Goal: Communication & Community: Answer question/provide support

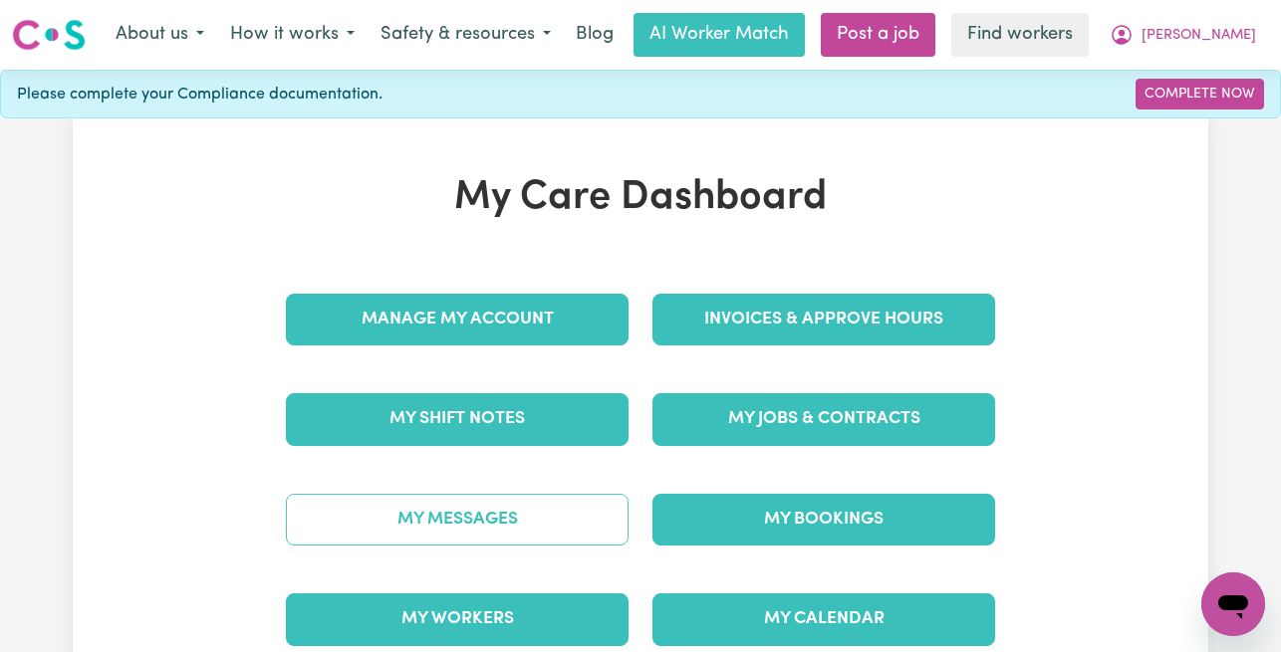
click at [458, 541] on link "My Messages" at bounding box center [457, 520] width 343 height 52
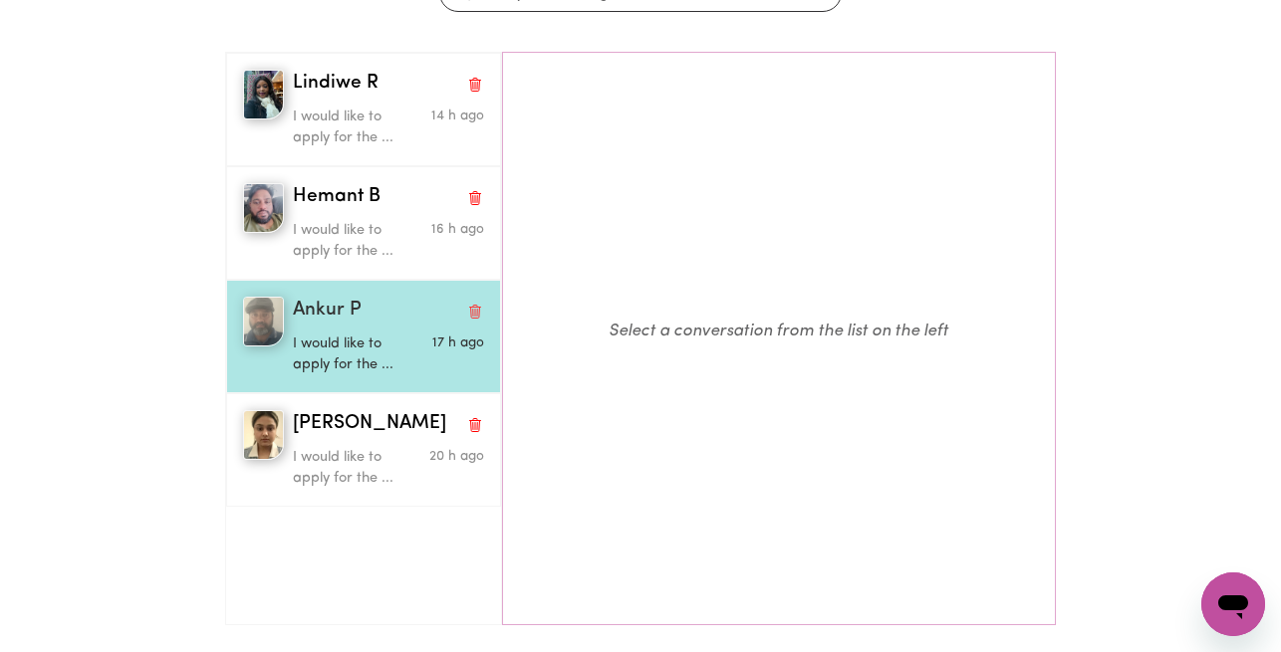
scroll to position [246, 0]
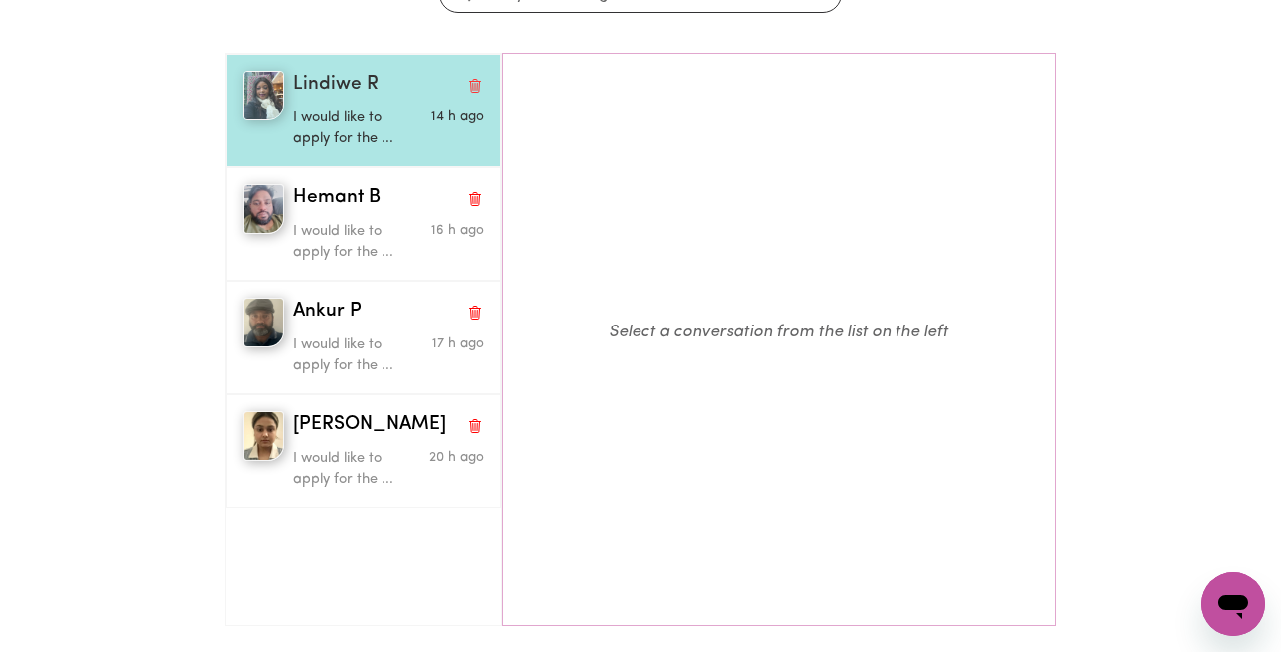
click at [338, 97] on span "Lindiwe R" at bounding box center [336, 85] width 86 height 29
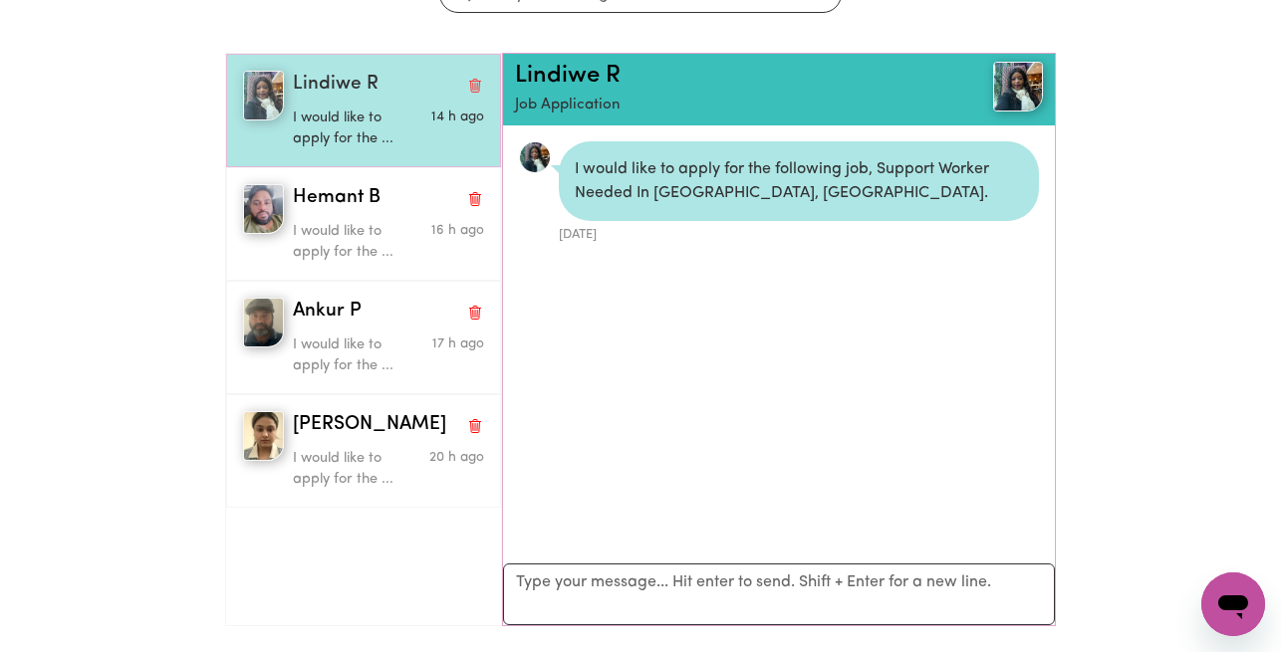
scroll to position [12, 0]
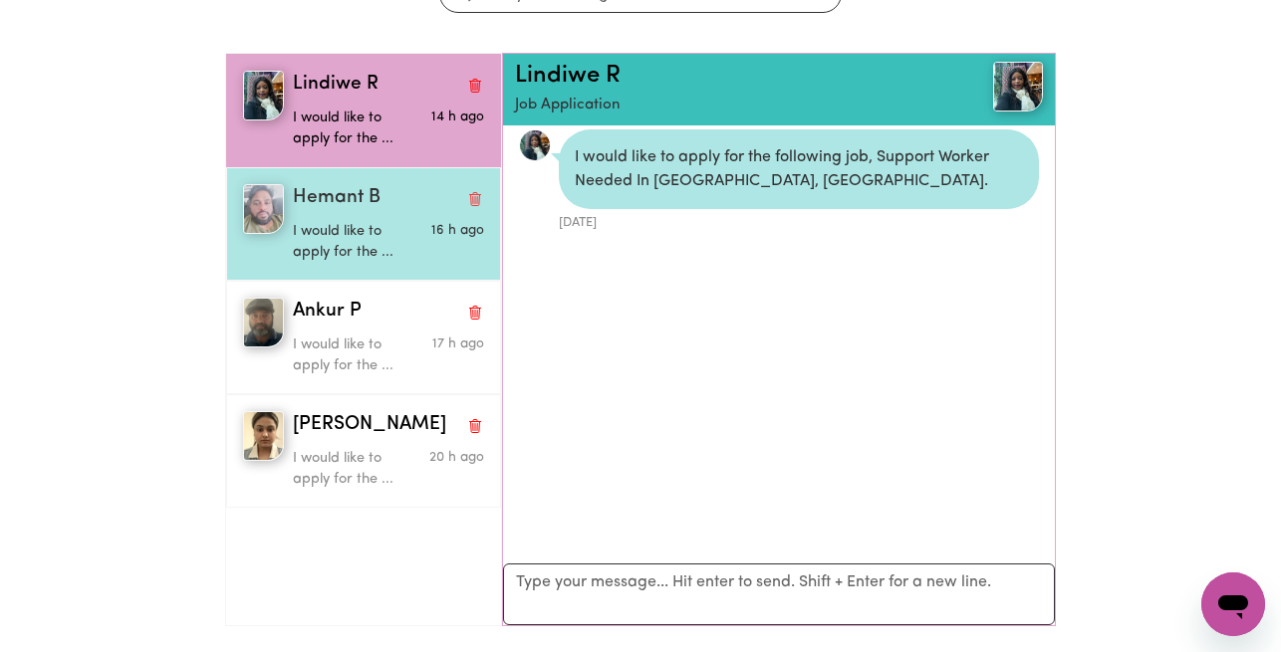
click at [332, 196] on span "Hemant B" at bounding box center [337, 198] width 88 height 29
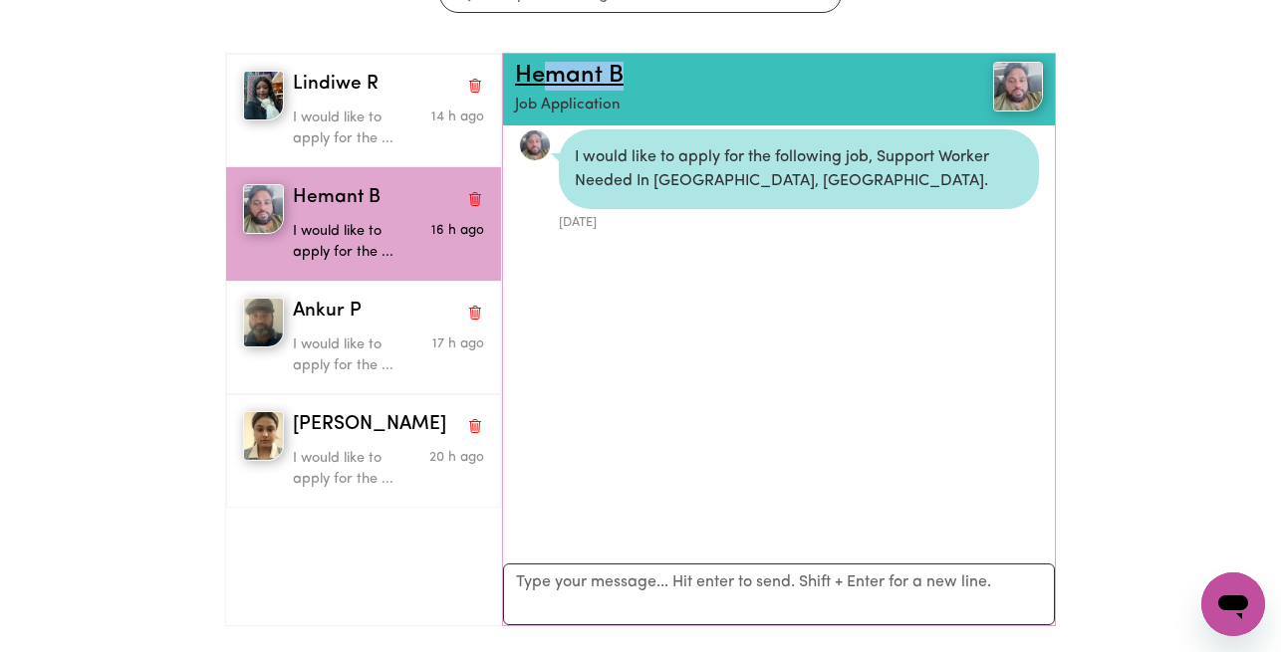
scroll to position [0, 0]
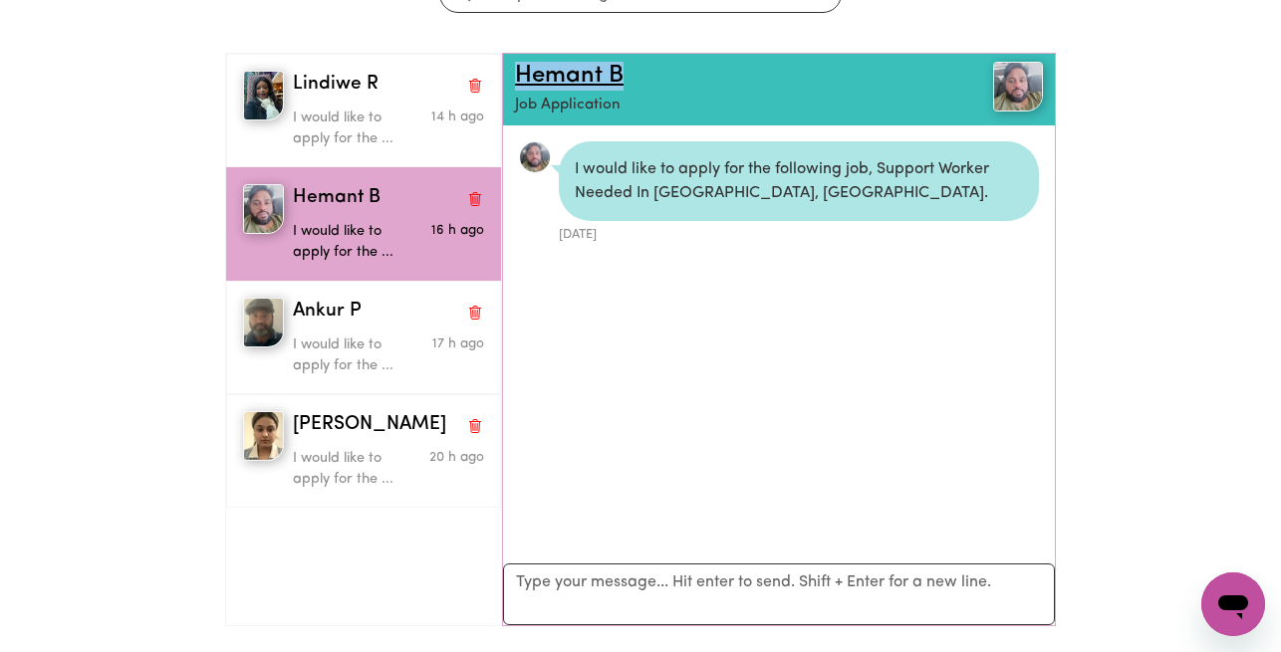
drag, startPoint x: 655, startPoint y: 69, endPoint x: 520, endPoint y: 69, distance: 135.5
click at [520, 69] on h2 "Hemant B" at bounding box center [734, 76] width 439 height 29
copy link "Hemant B"
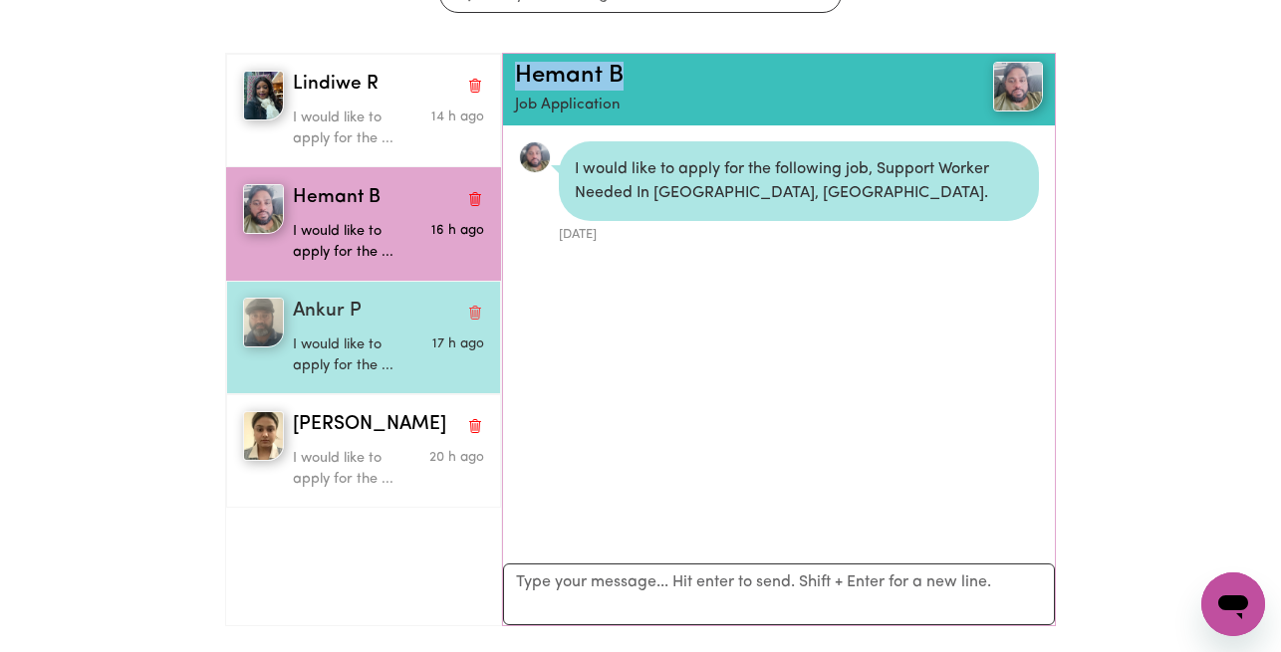
click at [320, 337] on p "I would like to apply for the ..." at bounding box center [356, 356] width 127 height 43
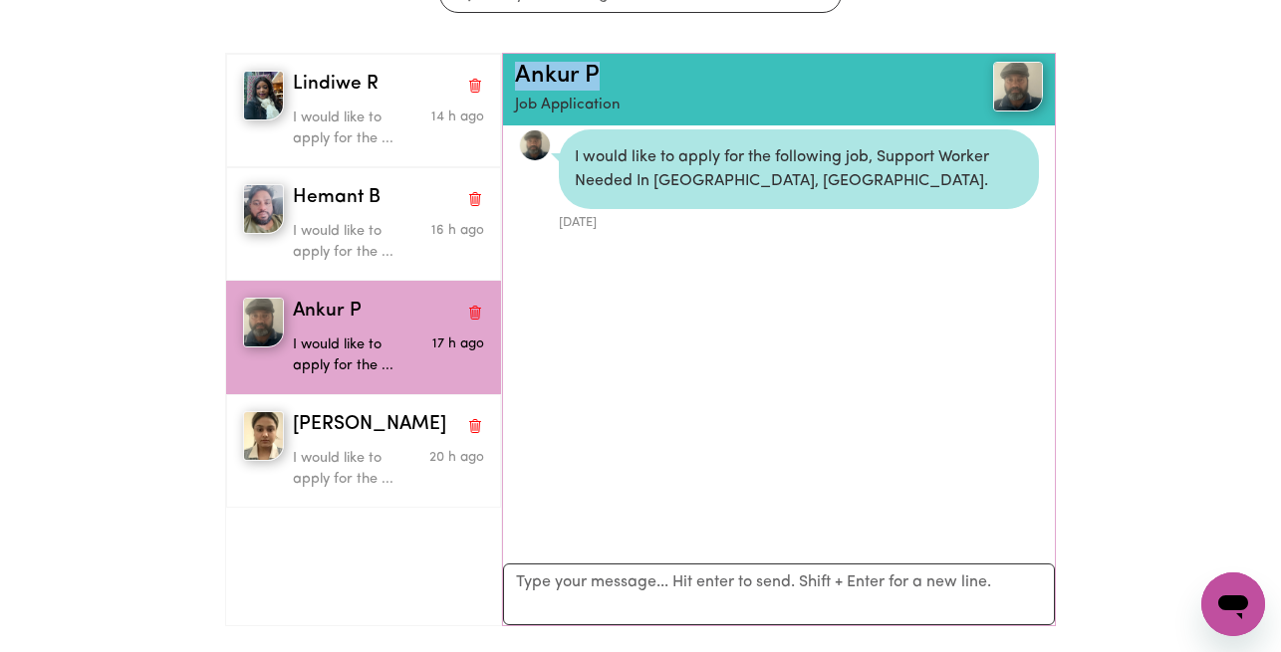
drag, startPoint x: 621, startPoint y: 74, endPoint x: 504, endPoint y: 74, distance: 116.5
click at [504, 74] on div "Ankur P Job Application" at bounding box center [779, 90] width 552 height 72
copy link "Ankur P"
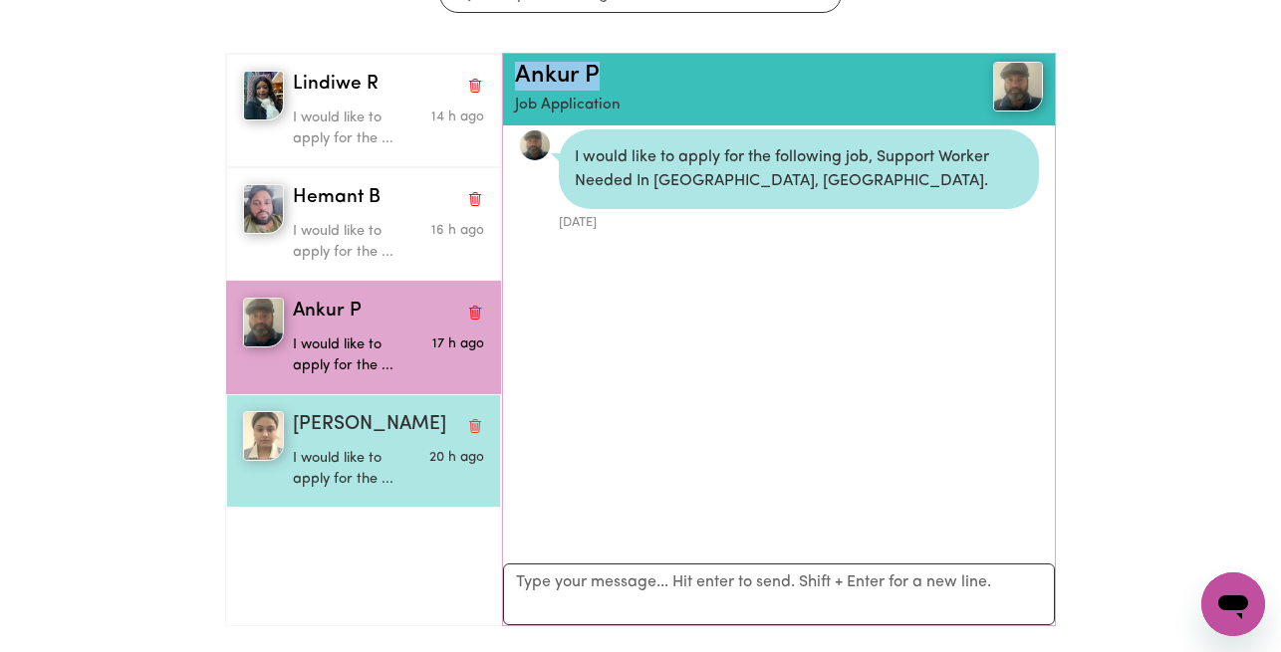
click at [358, 429] on span "Amanjot K" at bounding box center [369, 425] width 153 height 29
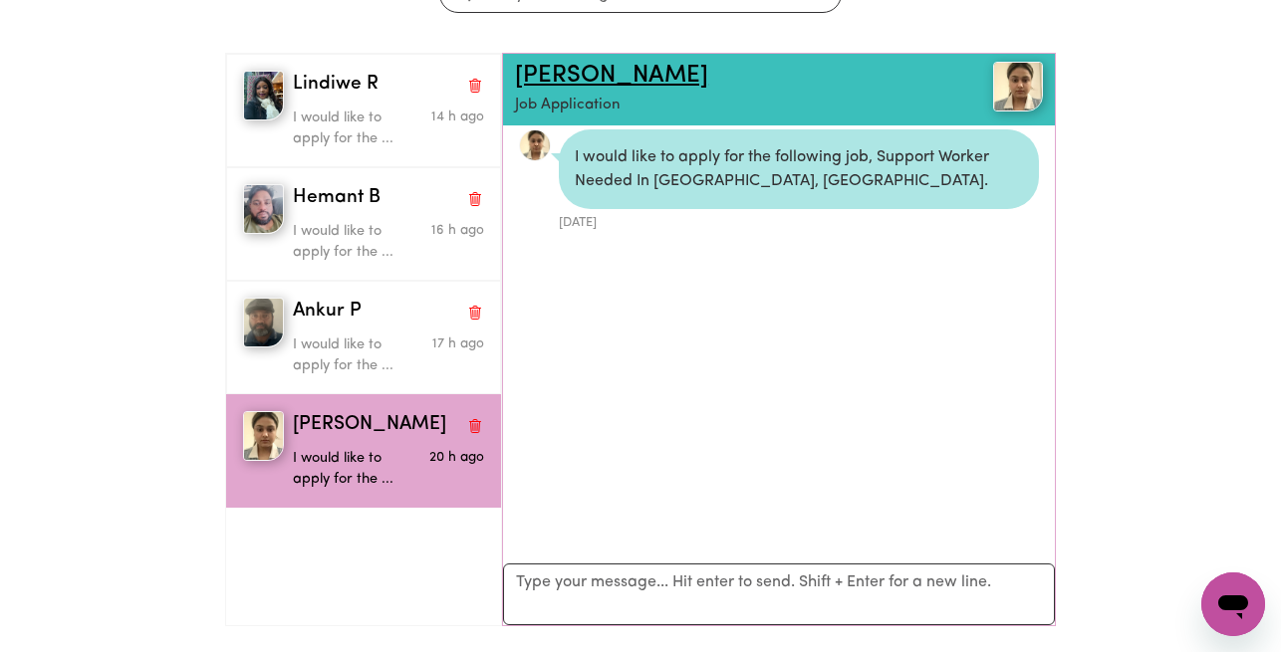
scroll to position [0, 0]
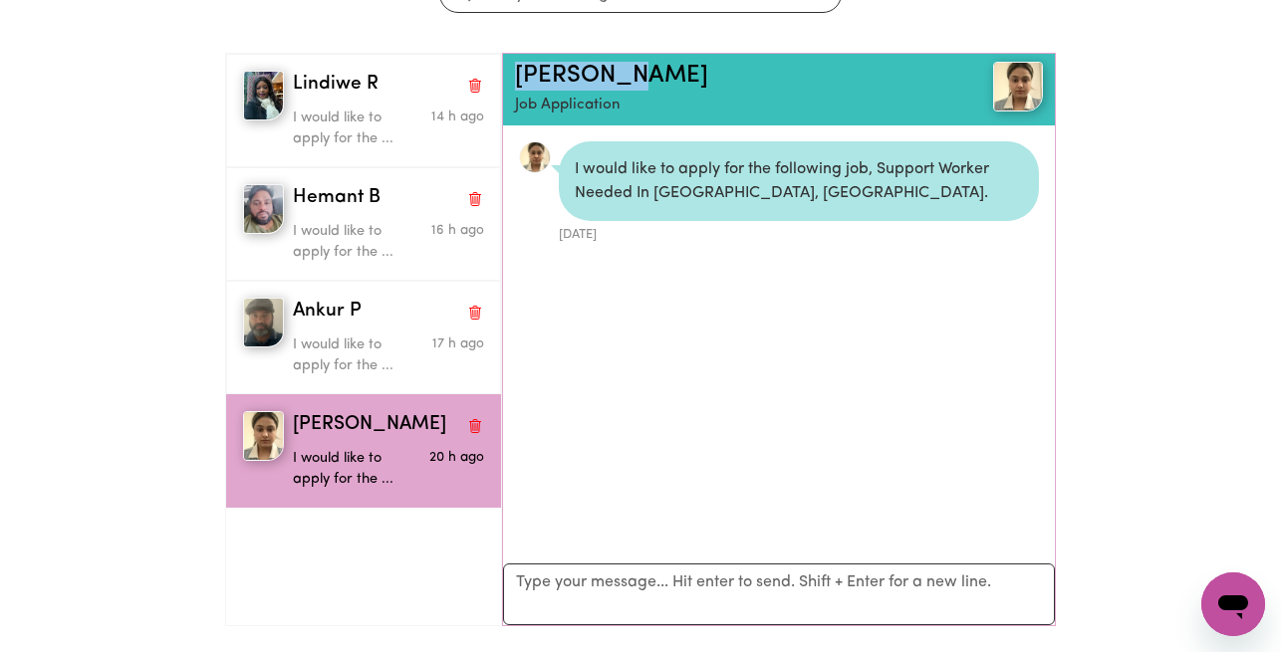
drag, startPoint x: 677, startPoint y: 71, endPoint x: 507, endPoint y: 70, distance: 170.3
click at [507, 70] on div "Amanjot K Job Application" at bounding box center [779, 90] width 552 height 72
copy link "Amanjot K"
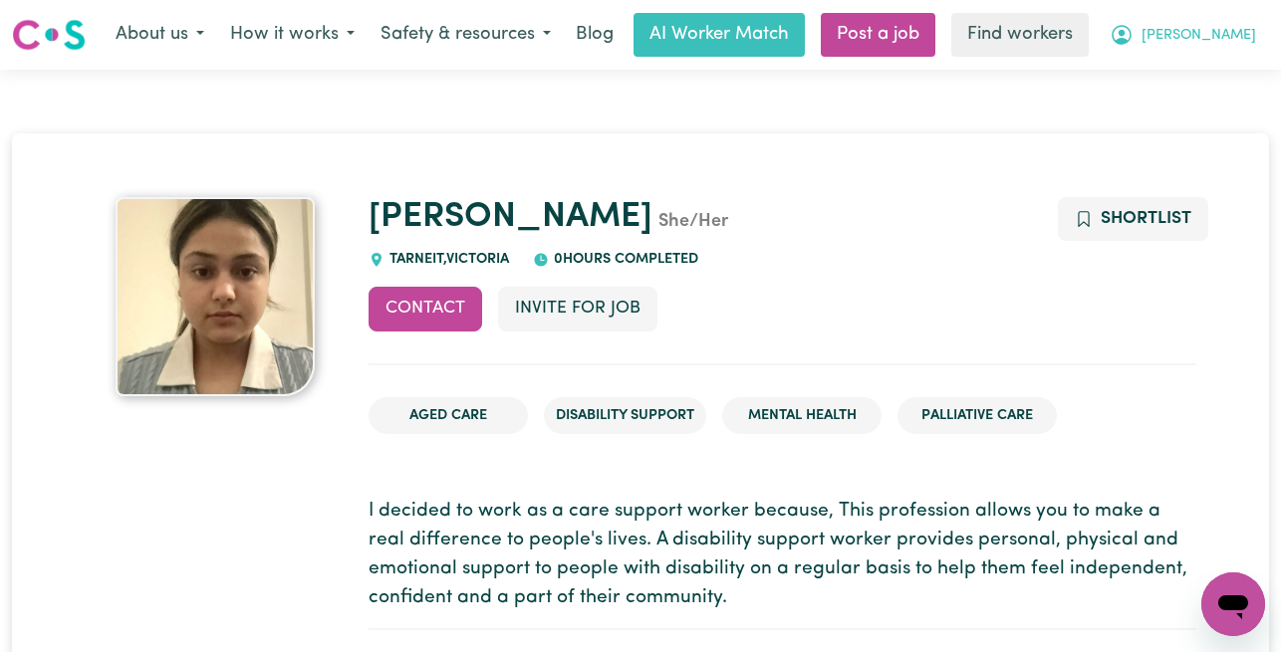
click at [1124, 33] on icon "My Account" at bounding box center [1122, 33] width 6 height 7
click at [1194, 109] on link "Logout" at bounding box center [1189, 115] width 157 height 38
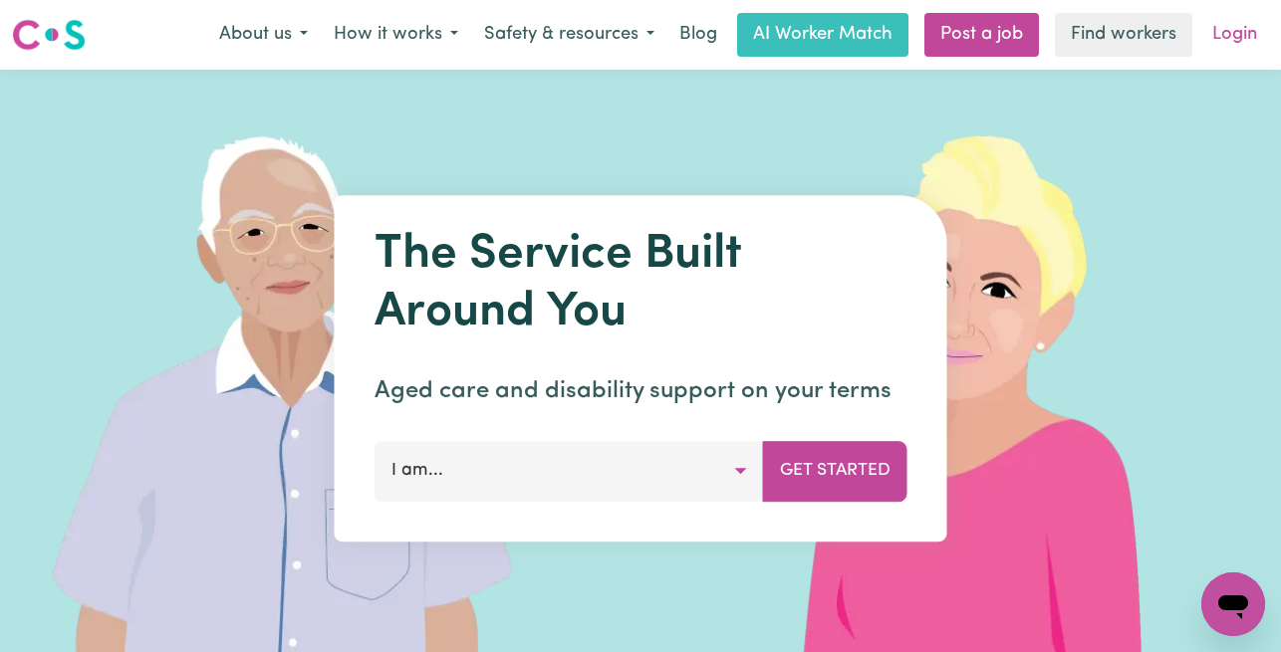
click at [1236, 55] on link "Login" at bounding box center [1234, 35] width 69 height 44
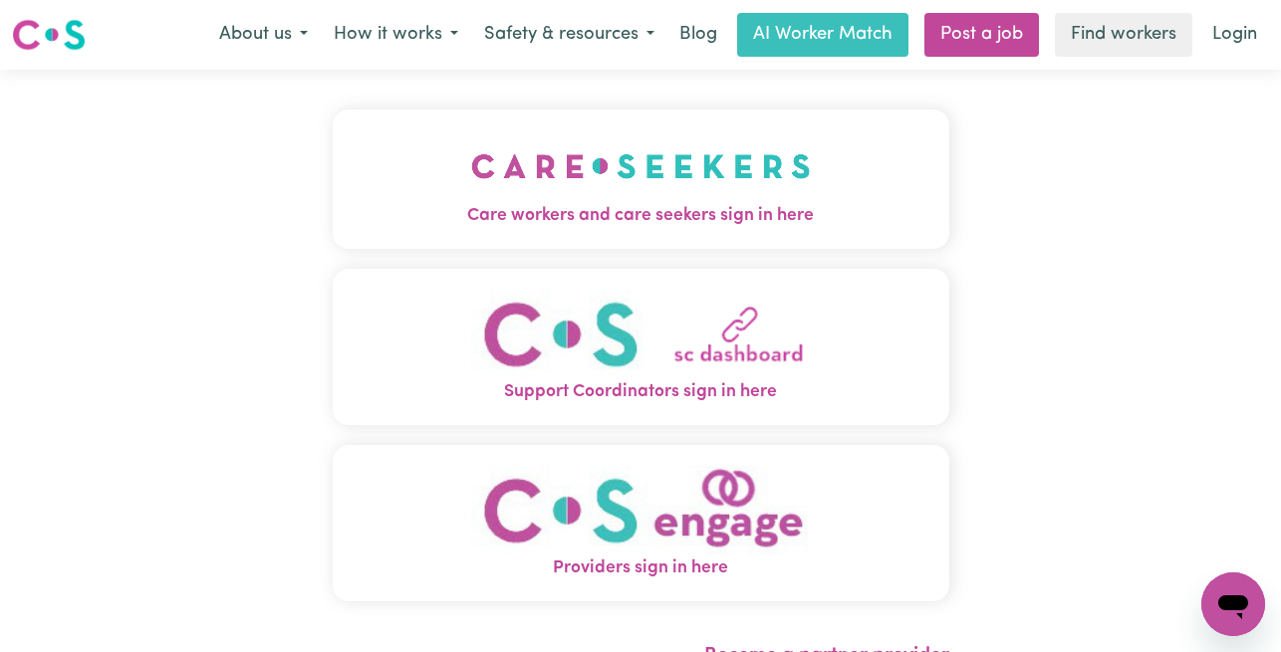
click at [516, 145] on img "Care workers and care seekers sign in here" at bounding box center [641, 166] width 340 height 74
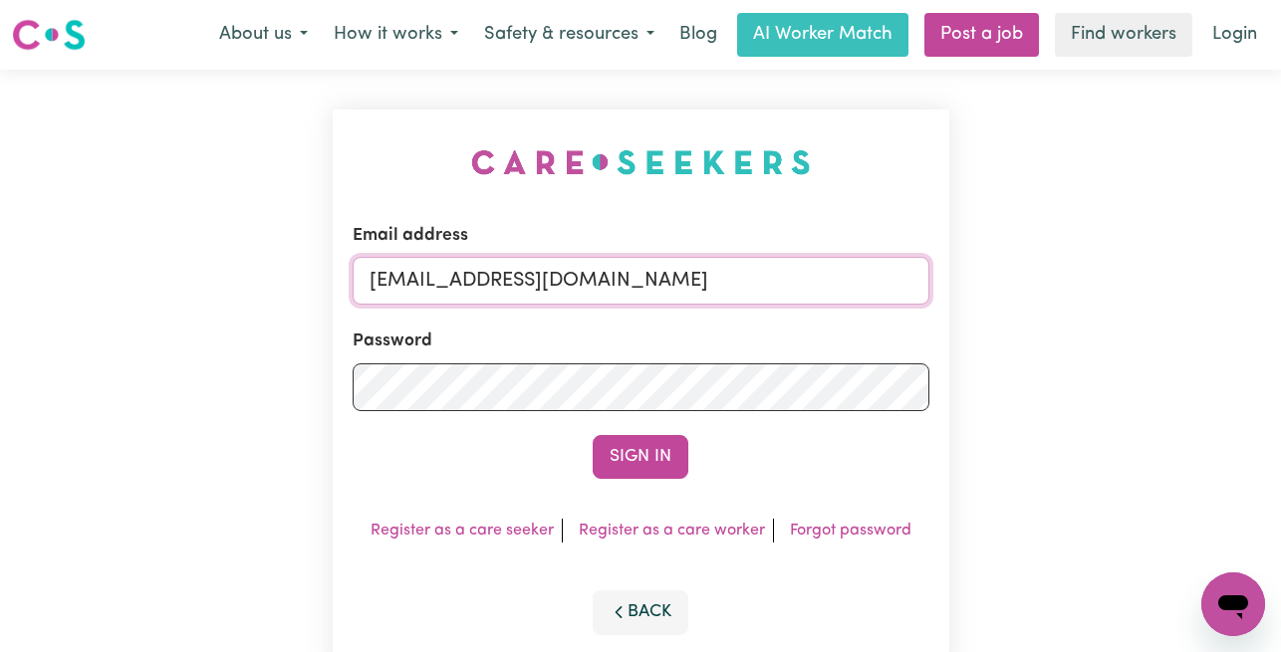
drag, startPoint x: 887, startPoint y: 278, endPoint x: 476, endPoint y: 280, distance: 411.4
click at [476, 280] on input "[EMAIL_ADDRESS][DOMAIN_NAME]" at bounding box center [641, 281] width 577 height 48
paste input "[EMAIL_ADDRESS][DOMAIN_NAME]"
type input "[EMAIL_ADDRESS][DOMAIN_NAME]"
click at [593, 435] on button "Sign In" at bounding box center [641, 457] width 96 height 44
